Goal: Information Seeking & Learning: Find specific fact

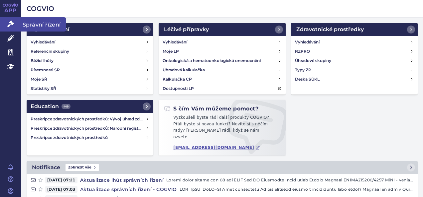
click at [10, 25] on icon at bounding box center [10, 24] width 7 height 7
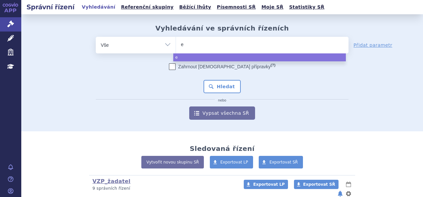
type input "ey"
type input "eyle"
type input "[MEDICAL_DATA]"
select select "[MEDICAL_DATA]"
click at [222, 83] on button "Hledat" at bounding box center [222, 86] width 38 height 13
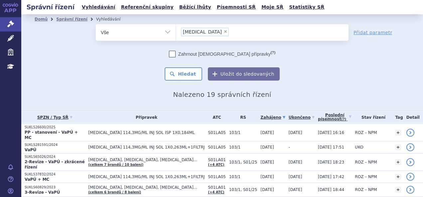
click at [39, 143] on p "SUKLS281591/2024" at bounding box center [55, 145] width 60 height 5
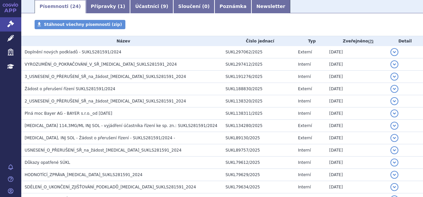
scroll to position [120, 0]
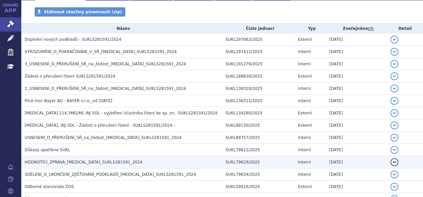
click at [100, 162] on span "HODNOTÍCÍ_ZPRÁVA_EYLEA_SUKLS281591_2024" at bounding box center [84, 162] width 118 height 5
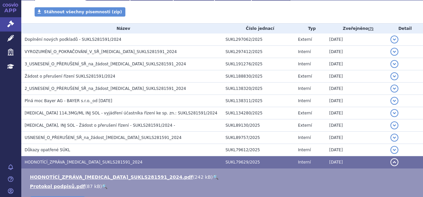
click at [213, 177] on link "🔍" at bounding box center [216, 177] width 6 height 5
